Goal: Information Seeking & Learning: Learn about a topic

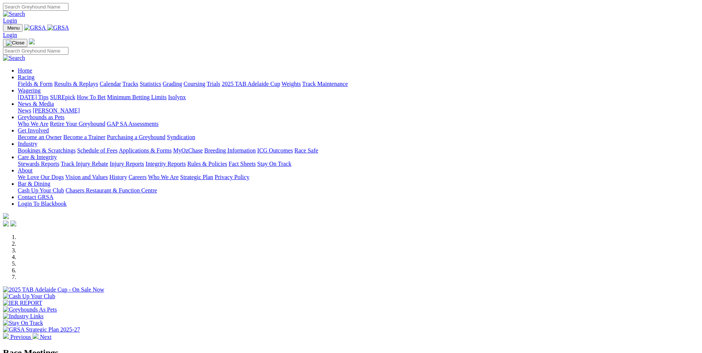
click at [98, 81] on link "Results & Replays" at bounding box center [76, 84] width 44 height 6
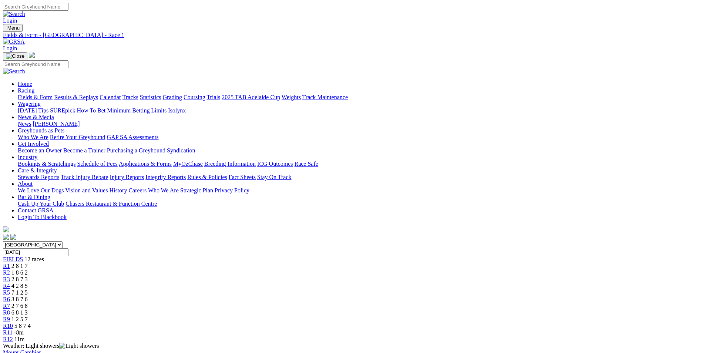
click at [10, 269] on span "R2" at bounding box center [6, 272] width 7 height 6
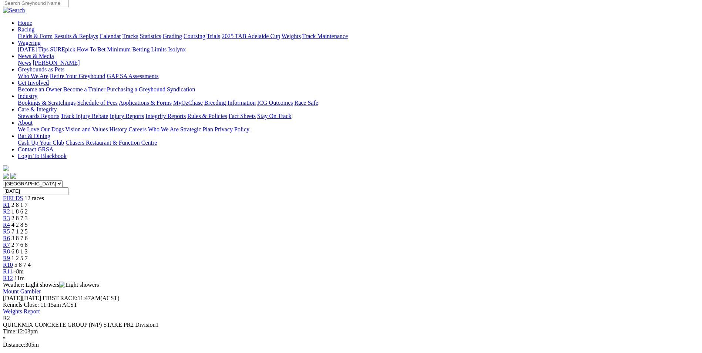
scroll to position [74, 0]
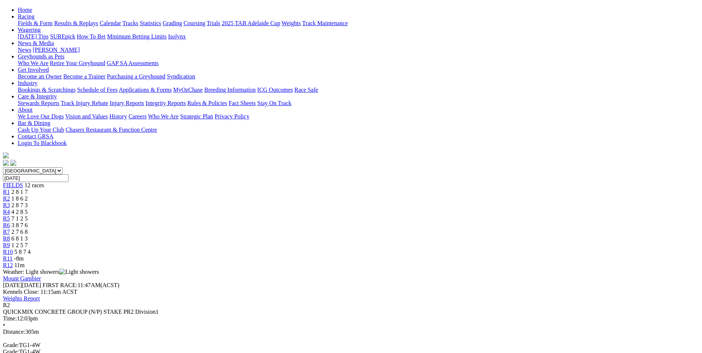
click at [10, 202] on span "R3" at bounding box center [6, 205] width 7 height 6
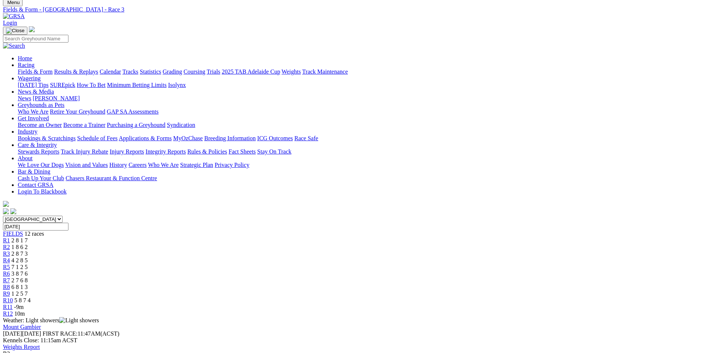
scroll to position [74, 0]
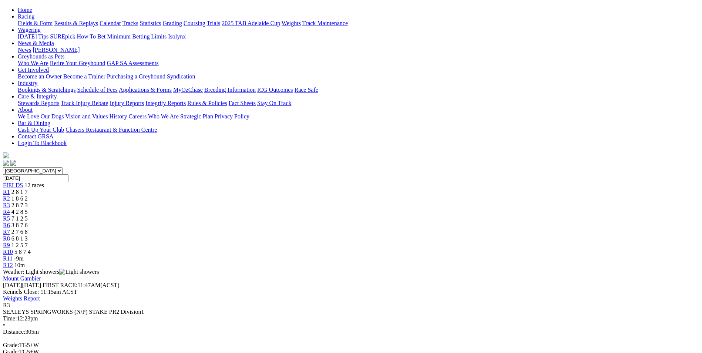
click at [10, 209] on span "R4" at bounding box center [6, 212] width 7 height 6
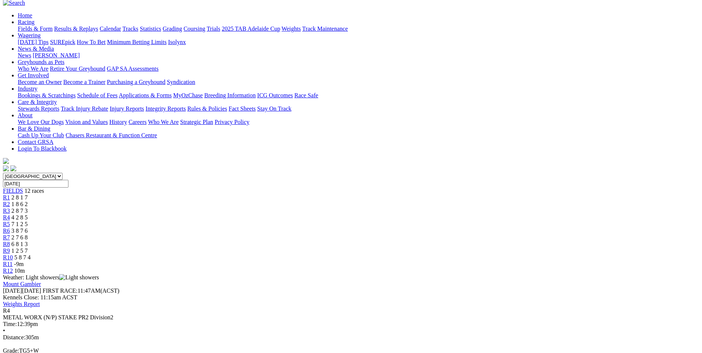
scroll to position [74, 0]
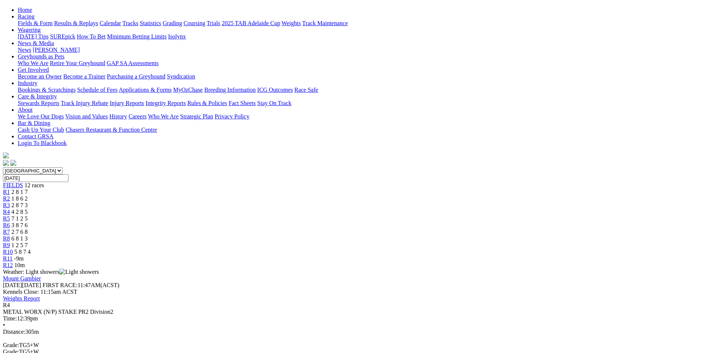
click at [10, 215] on link "R5" at bounding box center [6, 218] width 7 height 6
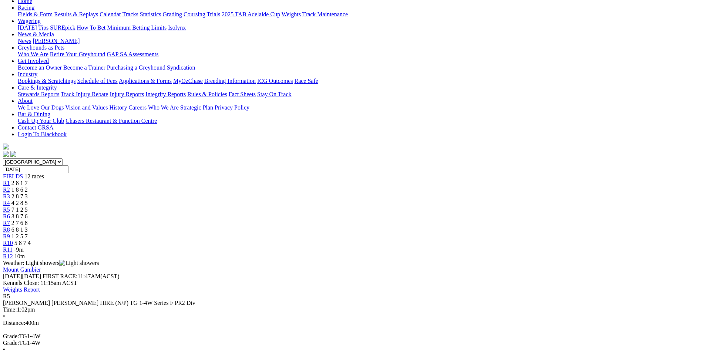
scroll to position [111, 0]
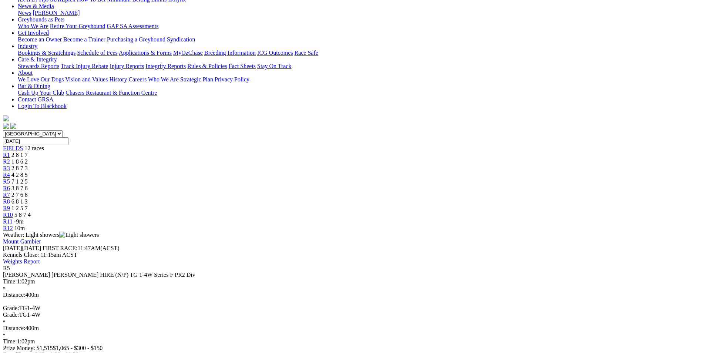
click at [361, 185] on div "R6 3 8 7 6" at bounding box center [351, 188] width 696 height 7
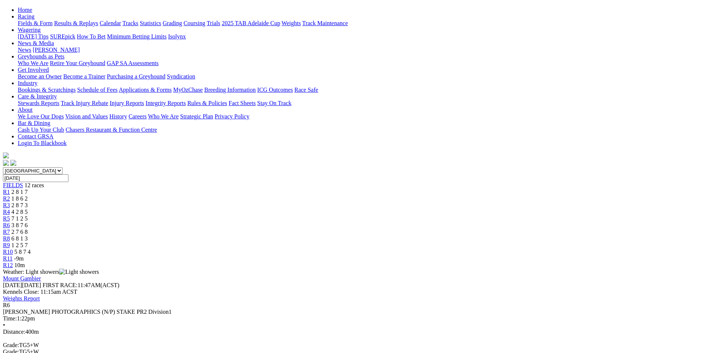
scroll to position [111, 0]
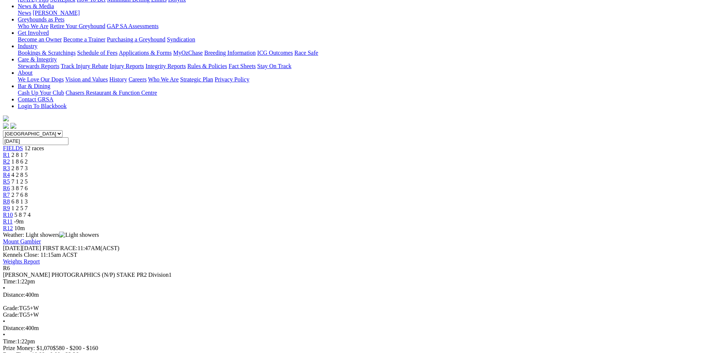
click at [10, 192] on link "R7" at bounding box center [6, 195] width 7 height 6
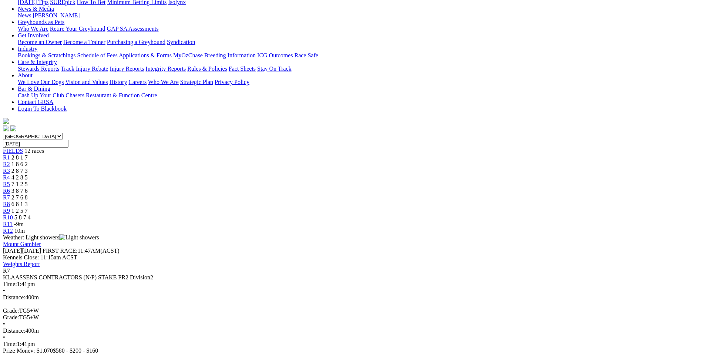
scroll to position [111, 0]
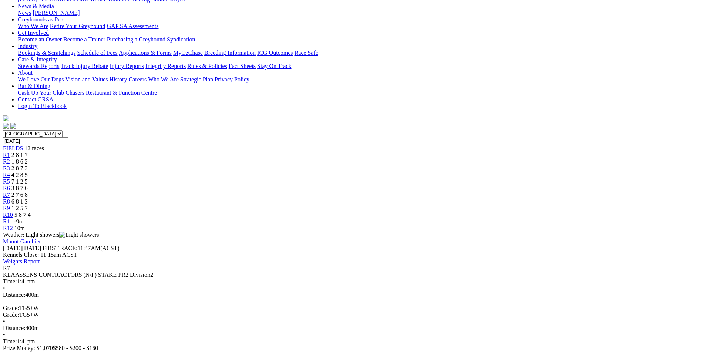
click at [10, 198] on link "R8" at bounding box center [6, 201] width 7 height 6
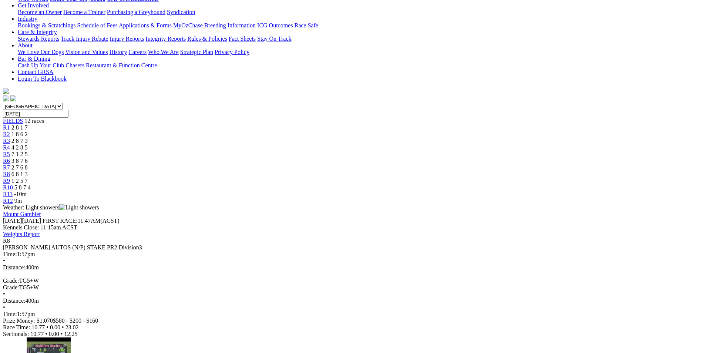
scroll to position [111, 0]
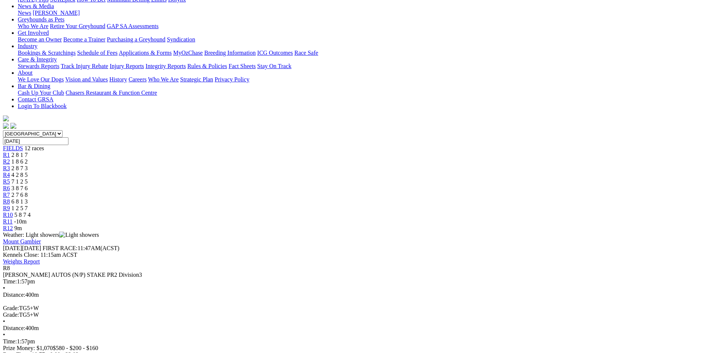
click at [10, 205] on span "R9" at bounding box center [6, 208] width 7 height 6
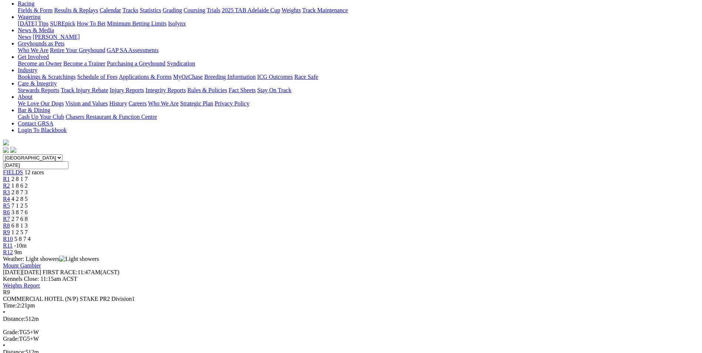
scroll to position [74, 0]
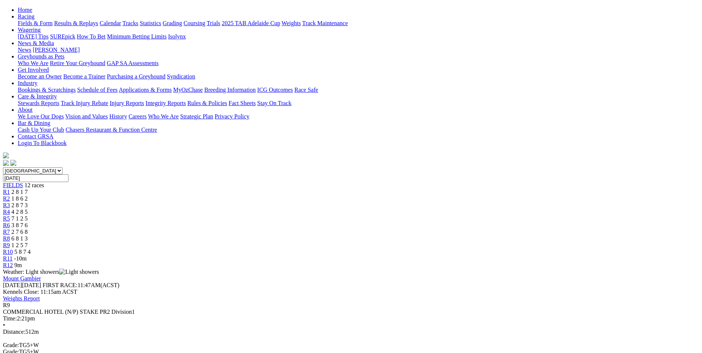
click at [13, 249] on span "R10" at bounding box center [8, 252] width 10 height 6
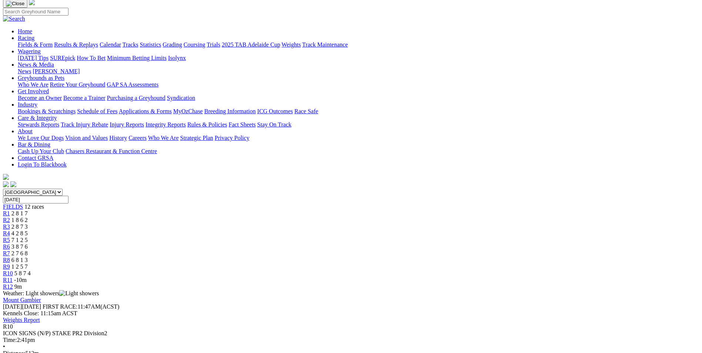
scroll to position [74, 0]
